Goal: Information Seeking & Learning: Learn about a topic

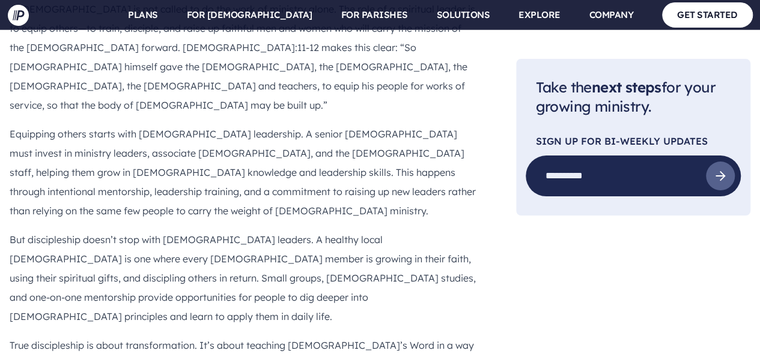
scroll to position [2422, 0]
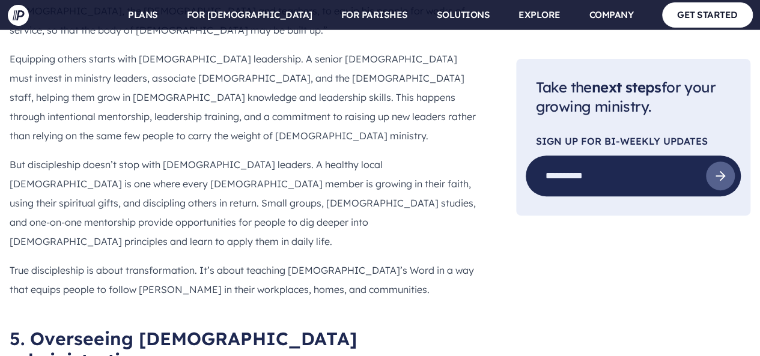
drag, startPoint x: 398, startPoint y: 100, endPoint x: 451, endPoint y: 262, distance: 170.8
copy div "L ipsumd si ame cons a elitsedd eiu tempori utl etdo ma aliquaen admini veni qu…"
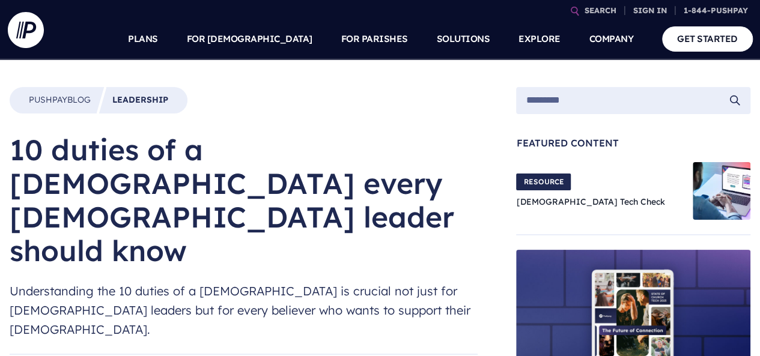
scroll to position [0, 0]
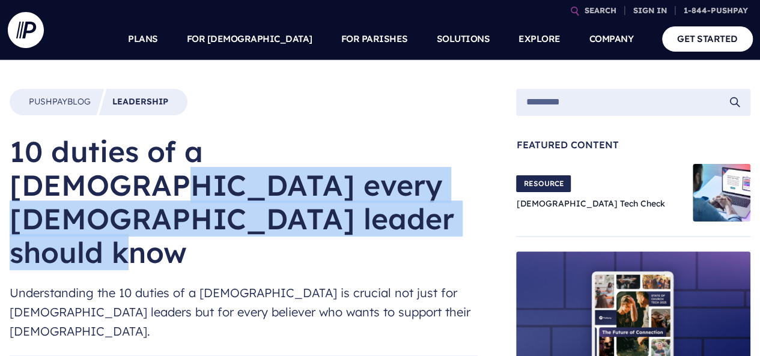
drag, startPoint x: 56, startPoint y: 150, endPoint x: 416, endPoint y: 183, distance: 360.9
click at [416, 183] on h1 "10 duties of a [DEMOGRAPHIC_DATA] every [DEMOGRAPHIC_DATA] leader should know" at bounding box center [244, 202] width 468 height 135
copy h1 "duties of a [DEMOGRAPHIC_DATA] every [DEMOGRAPHIC_DATA] leader should know"
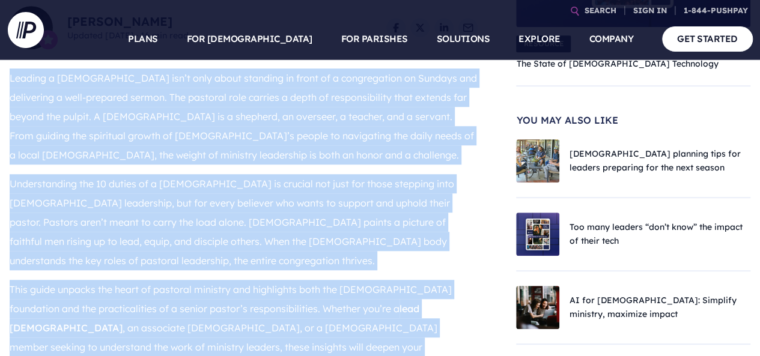
scroll to position [378, 0]
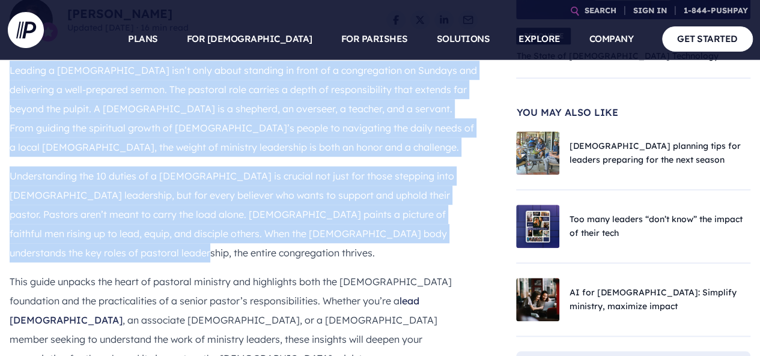
drag, startPoint x: 12, startPoint y: 184, endPoint x: 474, endPoint y: 156, distance: 462.4
copy div "Leading a [DEMOGRAPHIC_DATA] isn’t only about standing in front of a congregati…"
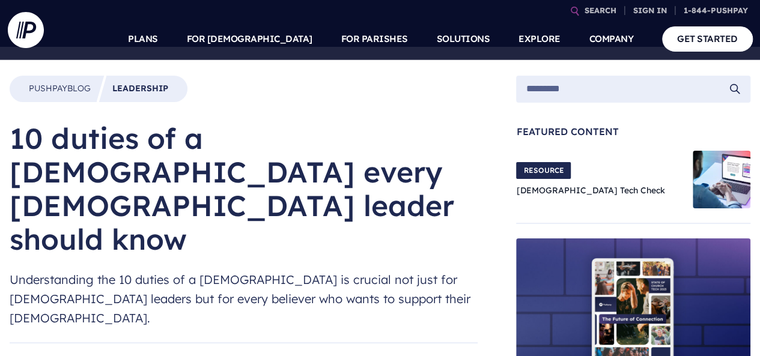
scroll to position [0, 0]
